Goal: Transaction & Acquisition: Book appointment/travel/reservation

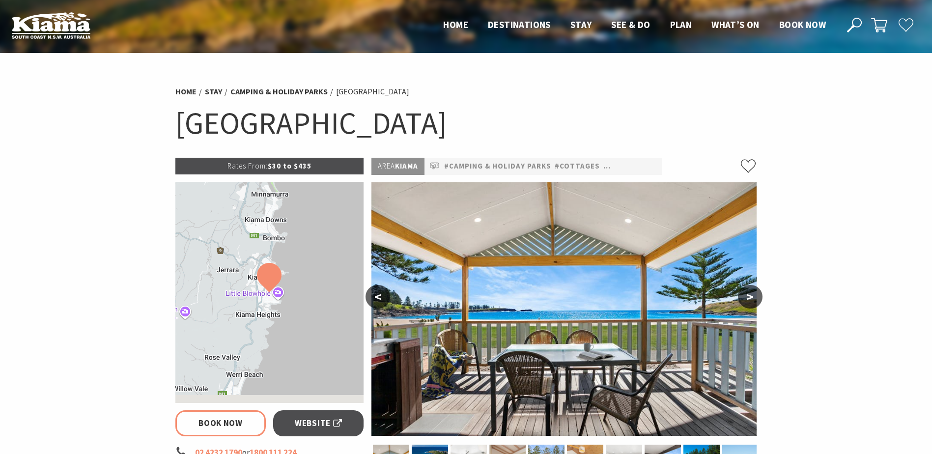
select select "3"
select select "2"
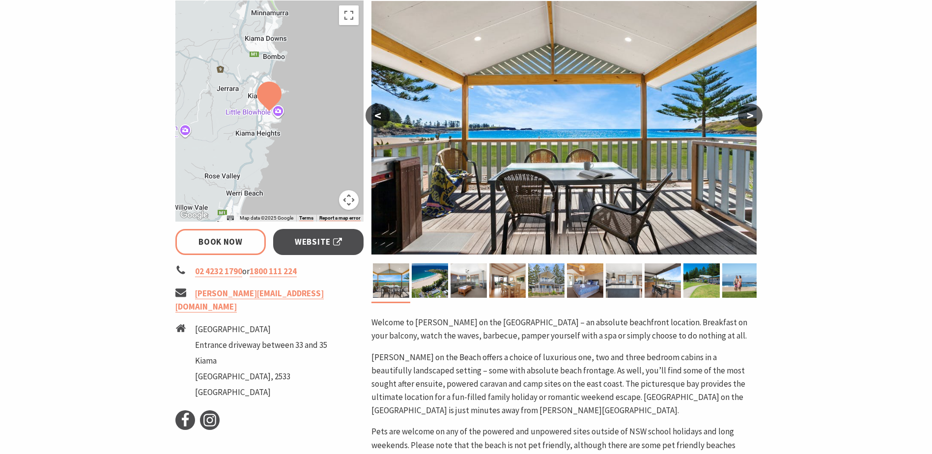
scroll to position [246, 0]
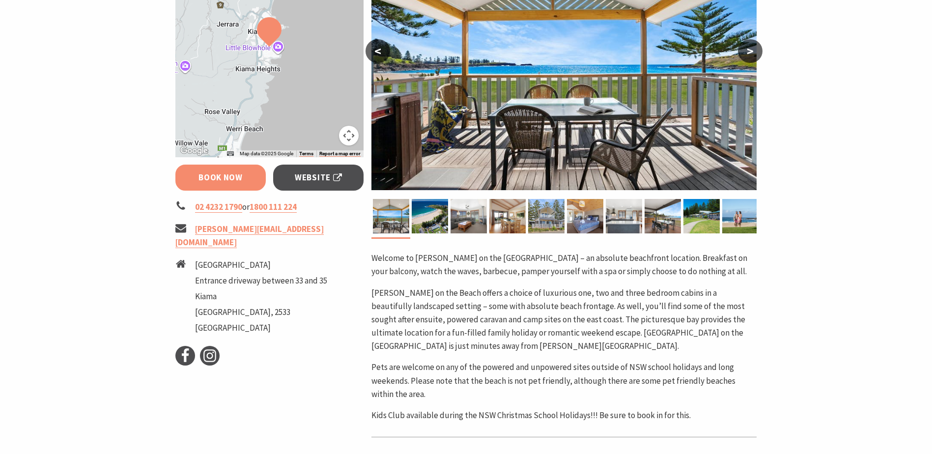
click at [229, 179] on link "Book Now" at bounding box center [220, 178] width 91 height 26
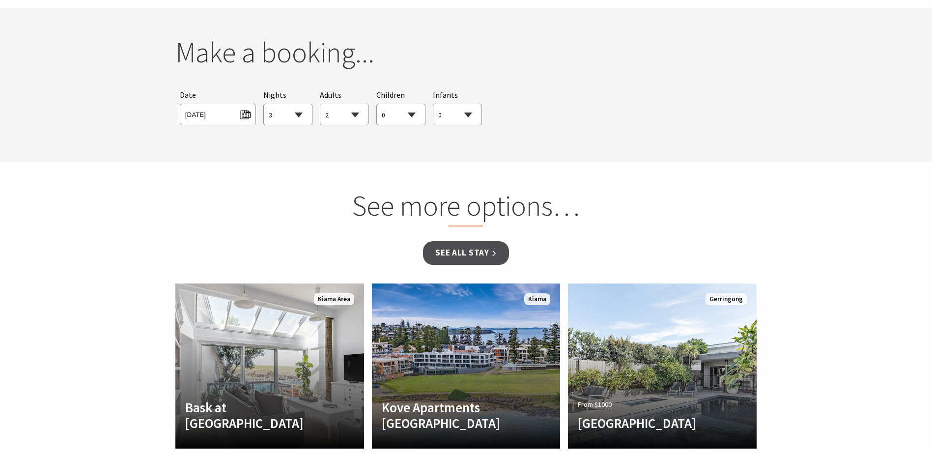
scroll to position [896, 0]
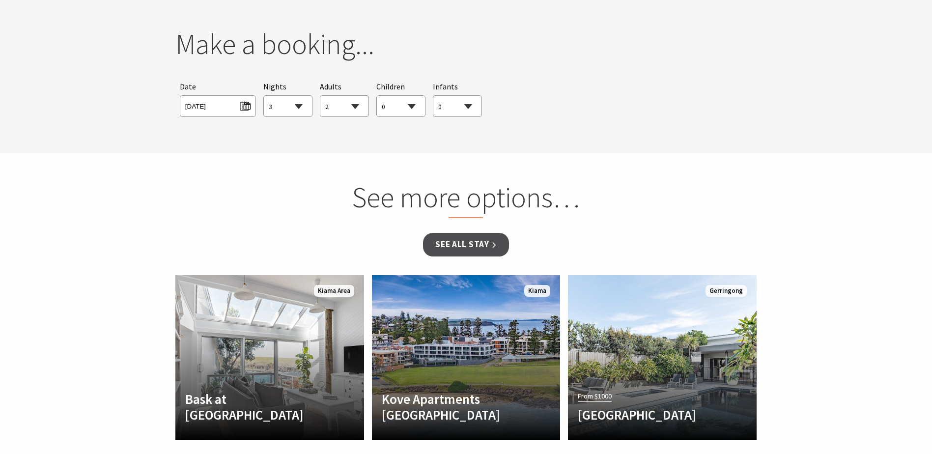
click at [300, 107] on select "1 2 3 4 5 6 7 8 9 10 11 12 13 14 15 16 17 18 19 20 21 22 23 24 25 26 27 28 29 30" at bounding box center [288, 107] width 48 height 22
select select "1"
click at [264, 96] on select "1 2 3 4 5 6 7 8 9 10 11 12 13 14 15 16 17 18 19 20 21 22 23 24 25 26 27 28 29 30" at bounding box center [288, 107] width 48 height 22
click at [406, 108] on select "0 1 2 3 4 5 6 7 8 9 10 11 12 13 14 15 16 17 18 19 20 21 22 23 24 25 26 27 28 29…" at bounding box center [401, 107] width 48 height 22
select select "3"
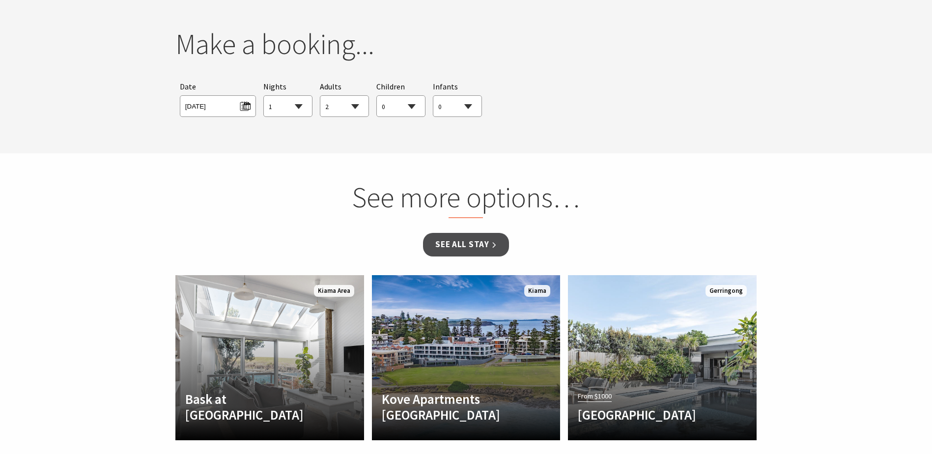
click at [377, 96] on select "0 1 2 3 4 5 6 7 8 9 10 11 12 13 14 15 16 17 18 19 20 21 22 23 24 25 26 27 28 29…" at bounding box center [401, 107] width 48 height 22
click at [239, 109] on span "[DATE]" at bounding box center [217, 104] width 65 height 13
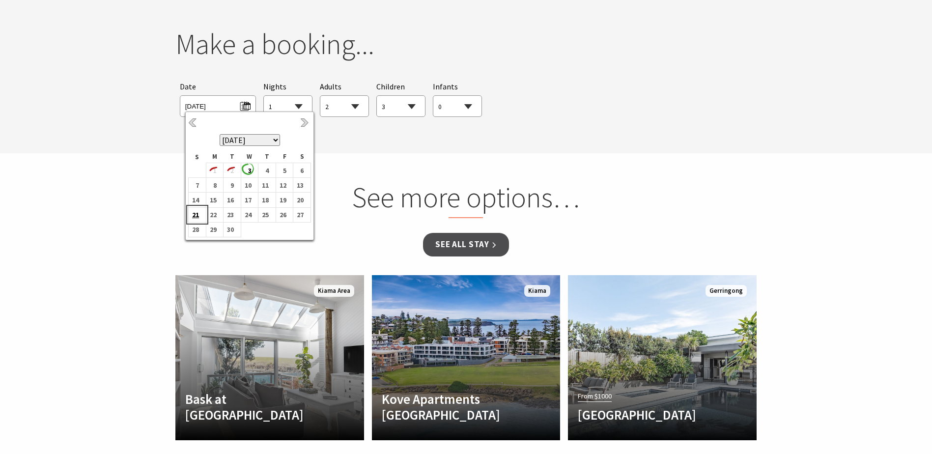
click at [199, 216] on b "21" at bounding box center [195, 214] width 13 height 13
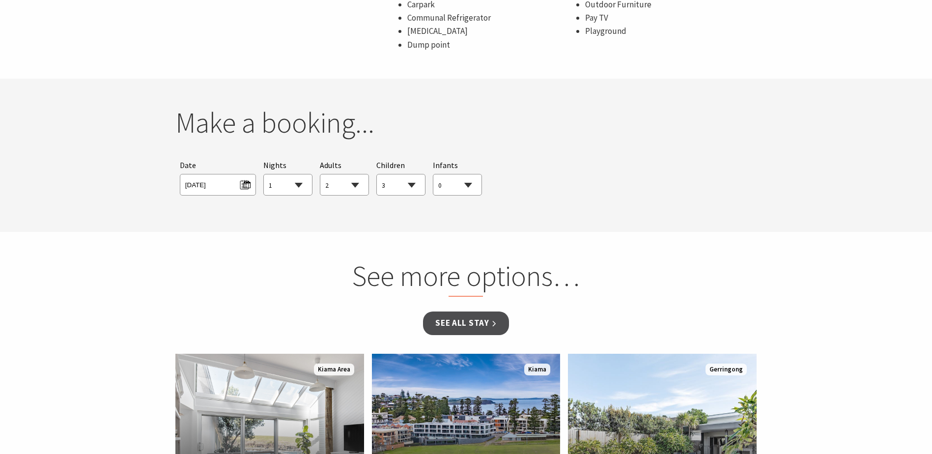
scroll to position [798, 0]
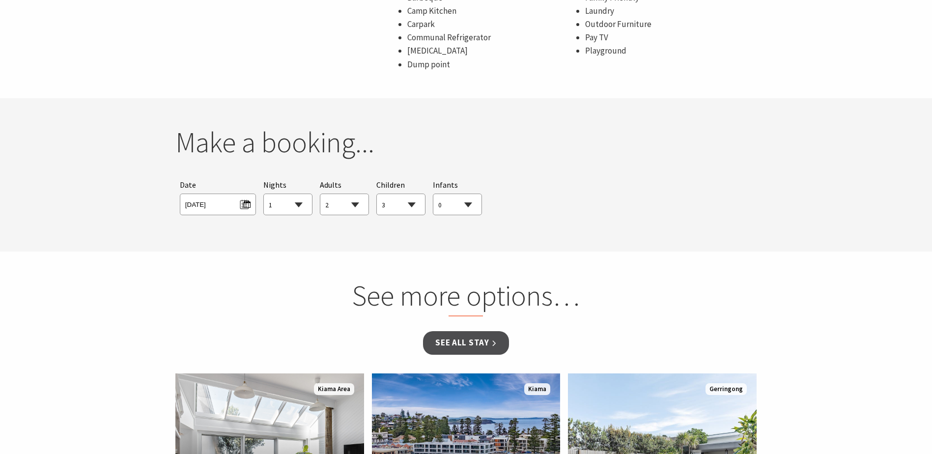
click at [414, 171] on div "Make a booking... Searching for Accommodation Tours Events Car Hire Packages Da…" at bounding box center [467, 174] width 590 height 99
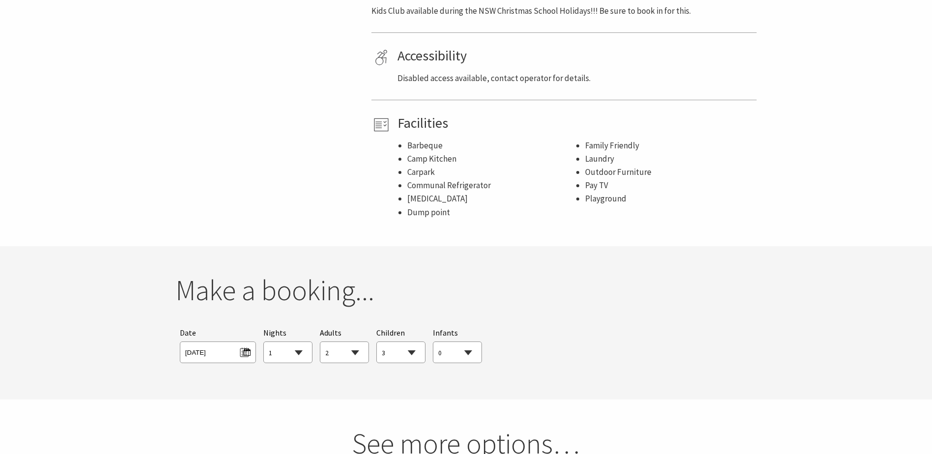
scroll to position [651, 0]
click at [239, 351] on span "[DATE]" at bounding box center [217, 350] width 65 height 13
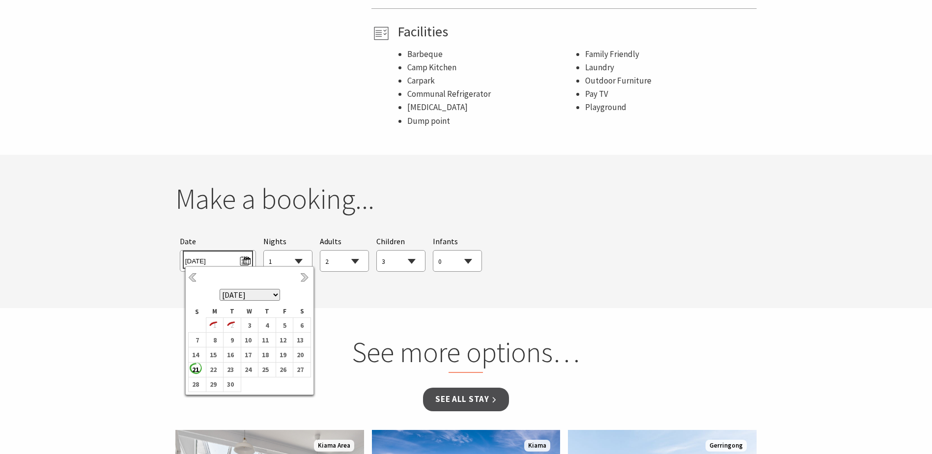
scroll to position [749, 0]
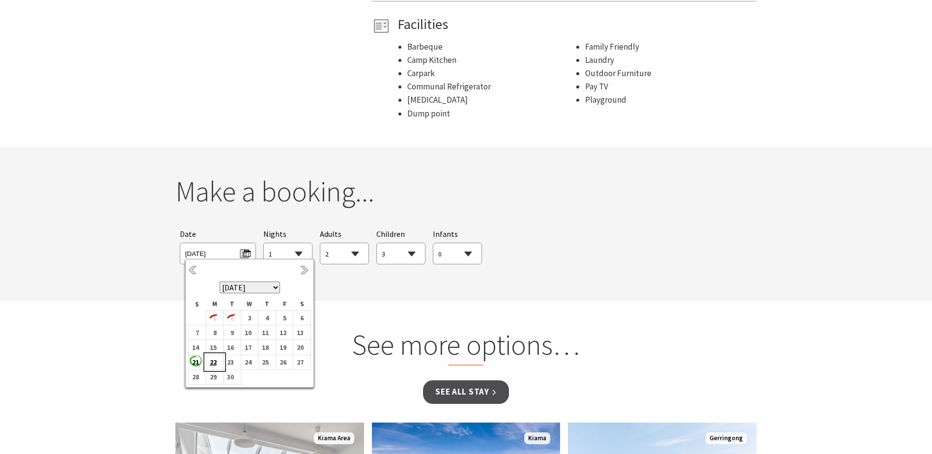
click at [215, 359] on b "22" at bounding box center [212, 362] width 13 height 13
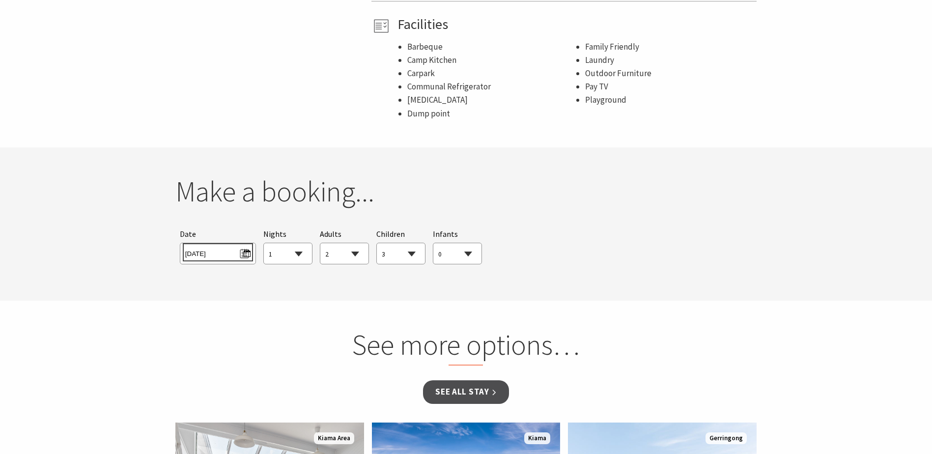
click at [246, 258] on span "[DATE]" at bounding box center [217, 252] width 65 height 13
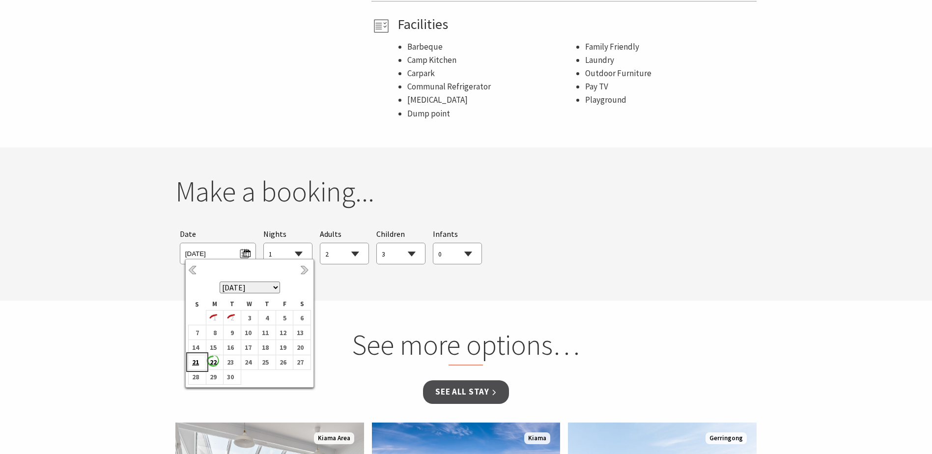
click at [196, 362] on b "21" at bounding box center [195, 362] width 13 height 13
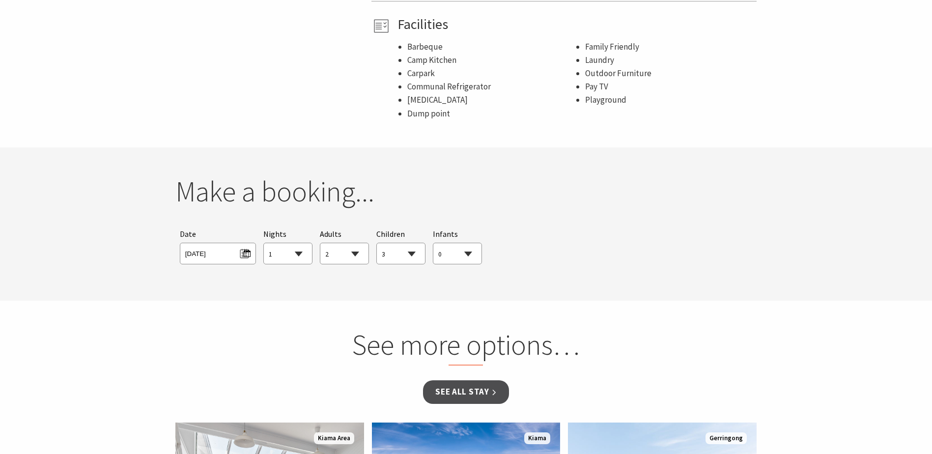
click at [278, 309] on section "See more options… See all Stay Another Image Used Bask at [GEOGRAPHIC_DATA] Hea…" at bounding box center [466, 460] width 932 height 318
click at [468, 381] on link "See all Stay" at bounding box center [466, 391] width 86 height 23
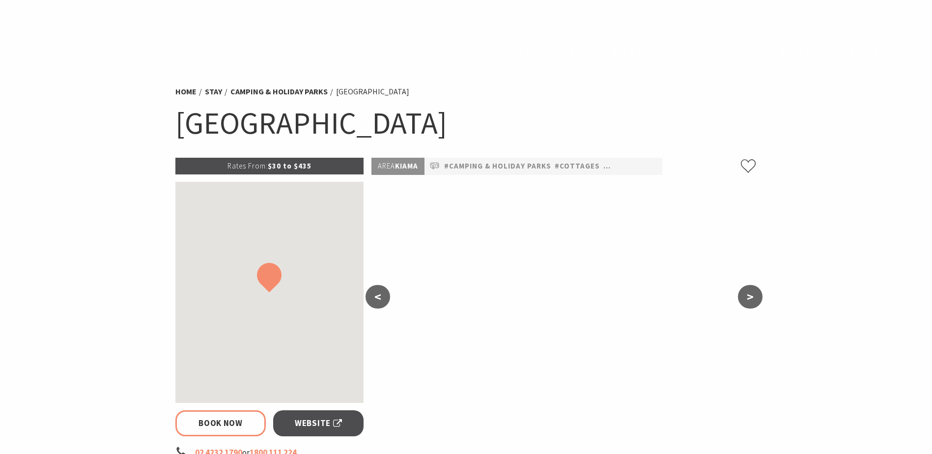
select select "2"
select select "3"
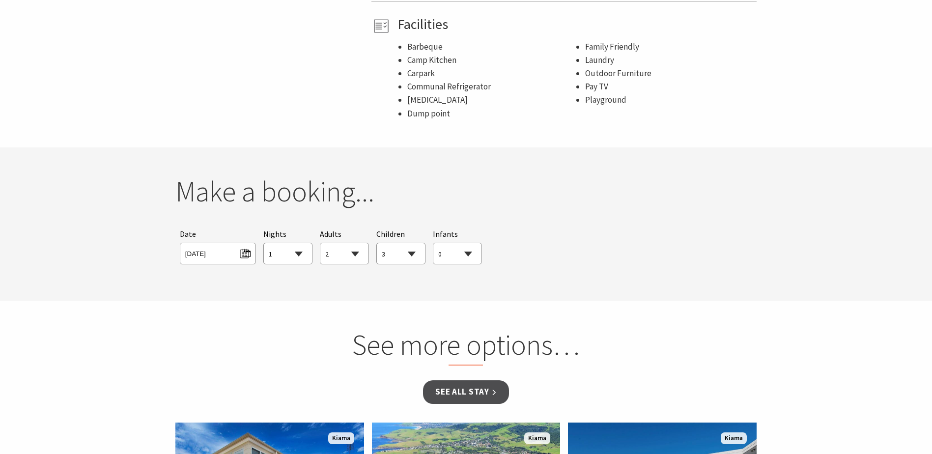
click at [303, 254] on select "1 2 3 4 5 6 7 8 9 10 11 12 13 14 15 16 17 18 19 20 21 22 23 24 25 26 27 28 29 30" at bounding box center [288, 254] width 48 height 22
click at [264, 243] on select "1 2 3 4 5 6 7 8 9 10 11 12 13 14 15 16 17 18 19 20 21 22 23 24 25 26 27 28 29 30" at bounding box center [288, 254] width 48 height 22
click at [246, 255] on span "[DATE]" at bounding box center [217, 252] width 65 height 13
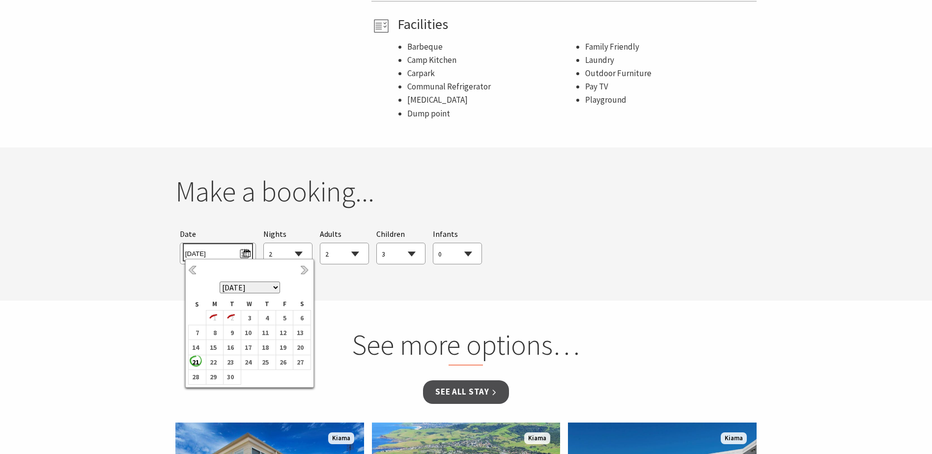
click at [246, 255] on span "[DATE]" at bounding box center [217, 252] width 65 height 13
click at [300, 253] on select "1 2 3 4 5 6 7 8 9 10 11 12 13 14 15 16 17 18 19 20 21 22 23 24 25 26 27 28 29 30" at bounding box center [288, 254] width 48 height 22
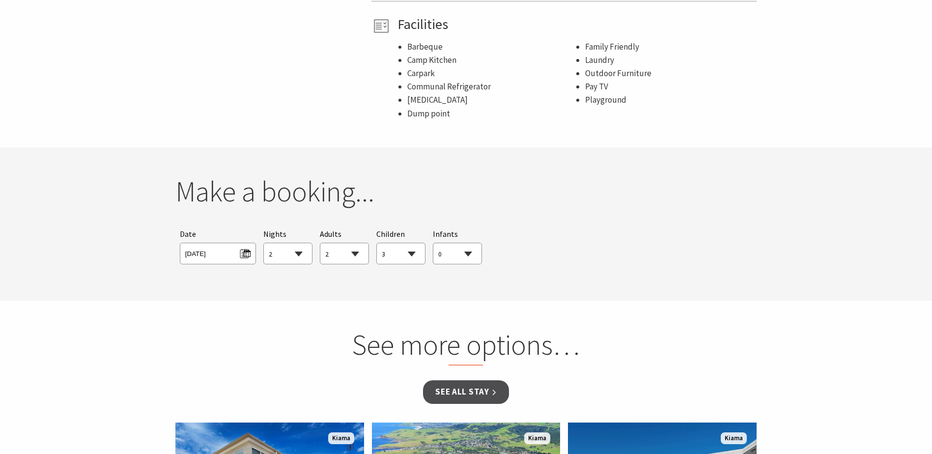
select select "1"
click at [264, 243] on select "1 2 3 4 5 6 7 8 9 10 11 12 13 14 15 16 17 18 19 20 21 22 23 24 25 26 27 28 29 30" at bounding box center [288, 254] width 48 height 22
click at [512, 196] on h2 "Make a booking..." at bounding box center [466, 191] width 582 height 34
click at [242, 258] on span "[DATE]" at bounding box center [217, 252] width 65 height 13
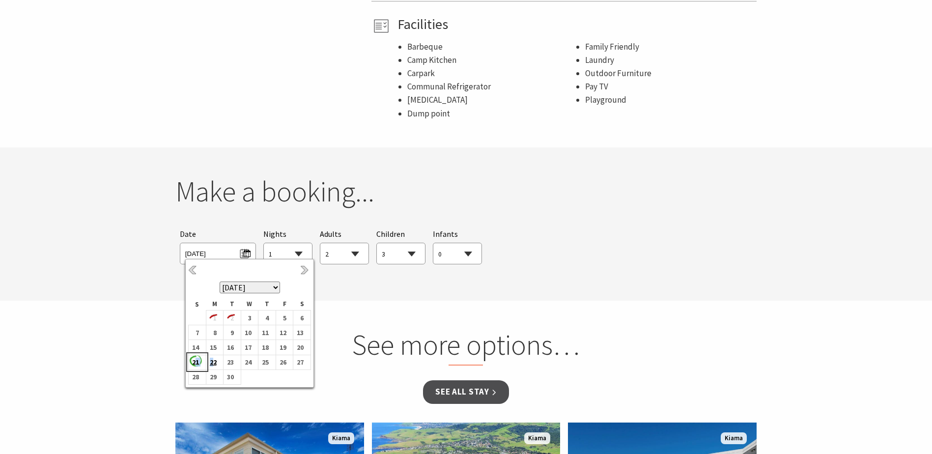
drag, startPoint x: 199, startPoint y: 361, endPoint x: 213, endPoint y: 361, distance: 14.7
click at [213, 361] on tr "21 22 23 24 25 26 27" at bounding box center [250, 362] width 122 height 15
click at [200, 361] on b "21" at bounding box center [195, 362] width 13 height 13
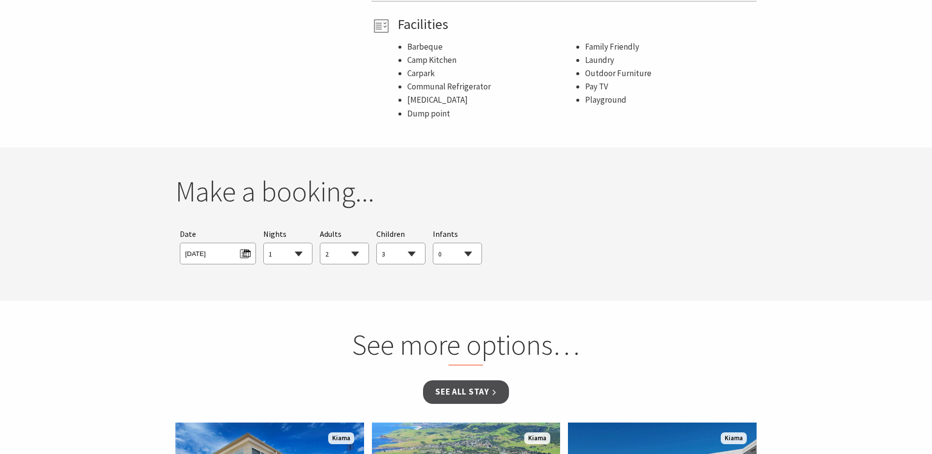
click at [246, 263] on span "[DATE]" at bounding box center [218, 254] width 76 height 22
click at [245, 259] on span "[DATE]" at bounding box center [217, 252] width 65 height 13
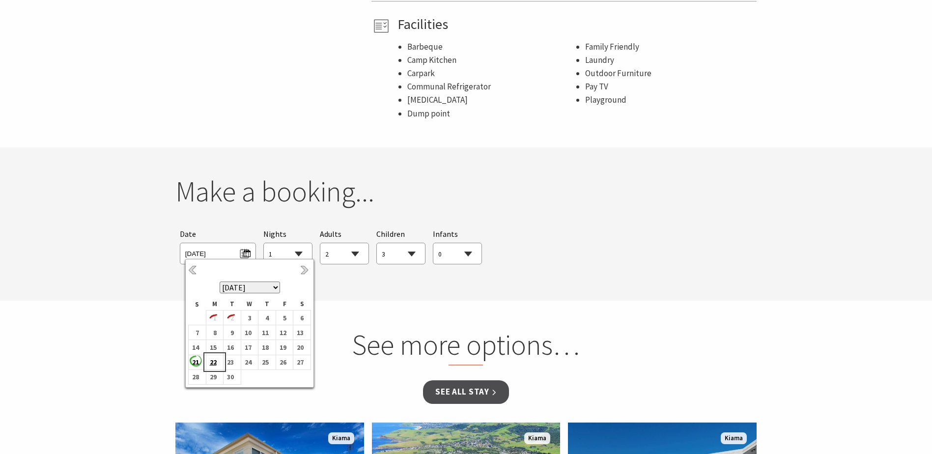
click at [215, 360] on b "22" at bounding box center [212, 362] width 13 height 13
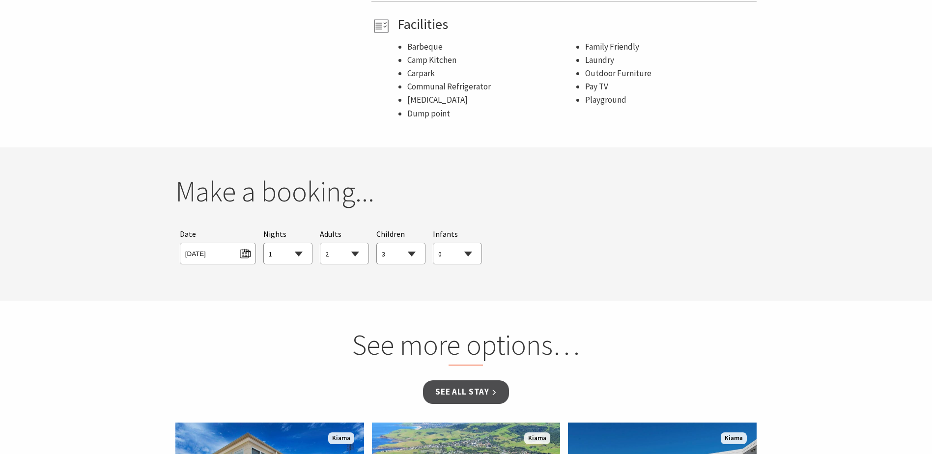
click at [255, 253] on span "[DATE]" at bounding box center [218, 254] width 76 height 22
click at [251, 255] on span "[DATE]" at bounding box center [218, 254] width 76 height 22
click at [250, 255] on span "[DATE]" at bounding box center [217, 252] width 65 height 13
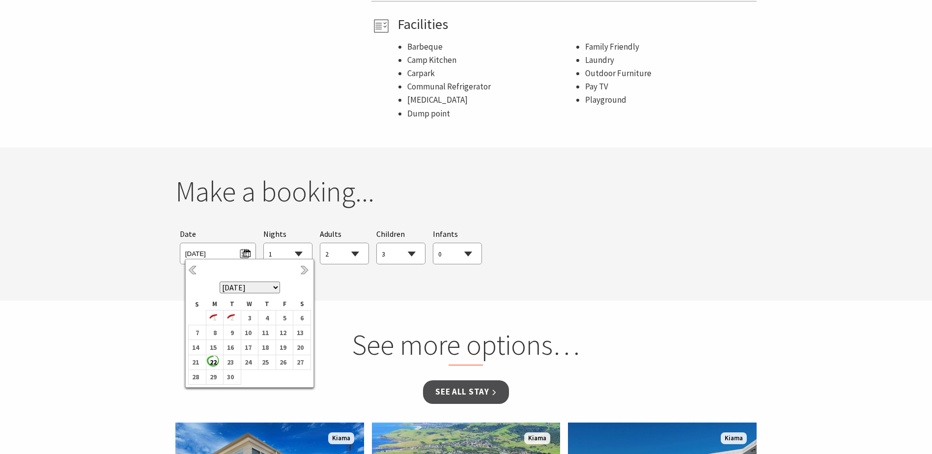
click at [200, 270] on th "September 2025 October 2025 November 2025 December 2025 January 2026 February 2…" at bounding box center [250, 280] width 122 height 36
click at [312, 273] on div "Previous Next September 2025 October 2025 November 2025 December 2025 January 2…" at bounding box center [249, 323] width 129 height 129
click at [307, 272] on link "Next" at bounding box center [305, 270] width 11 height 11
click at [191, 268] on link "Previous" at bounding box center [193, 270] width 11 height 11
click at [198, 365] on b "21" at bounding box center [195, 362] width 13 height 13
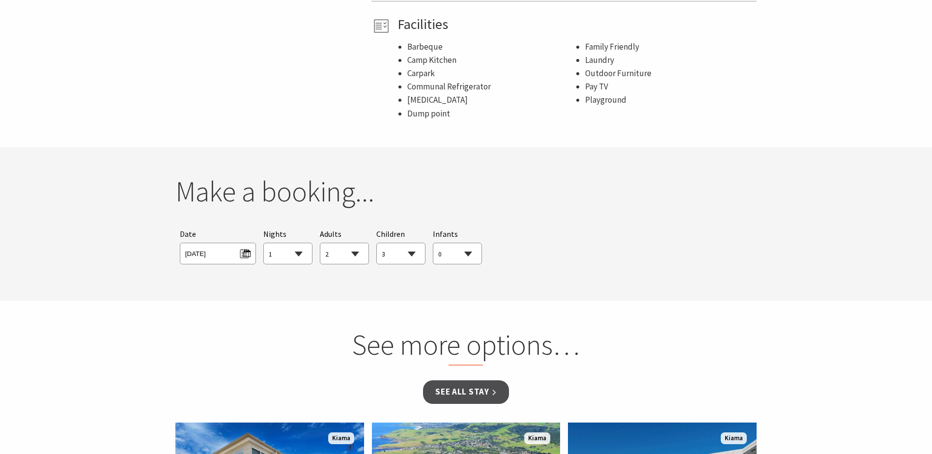
click at [347, 316] on section "See more options… See all Stay From $1000 Amaroo Kiama Spectacular ocean front …" at bounding box center [466, 460] width 932 height 318
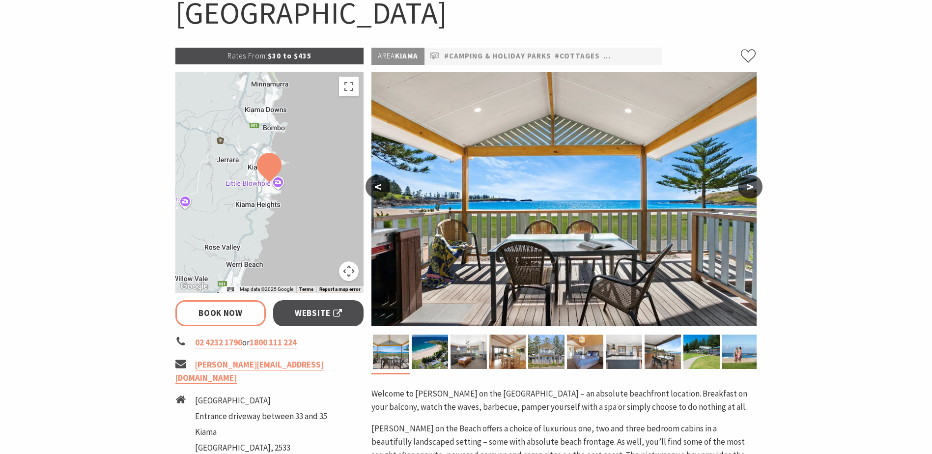
scroll to position [61, 0]
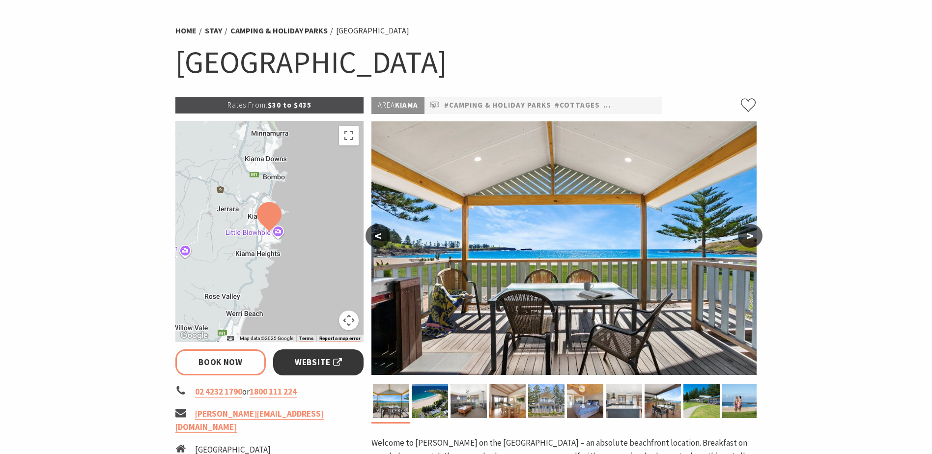
click at [348, 365] on link "Website" at bounding box center [318, 362] width 91 height 26
